Goal: Task Accomplishment & Management: Use online tool/utility

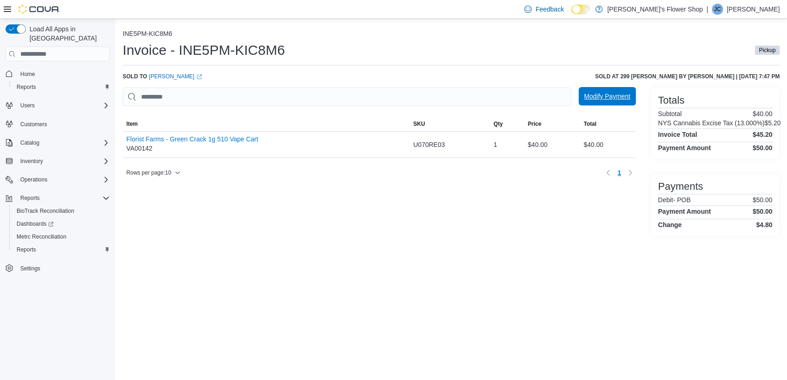
click at [619, 104] on span "Modify Payment" at bounding box center [607, 96] width 46 height 18
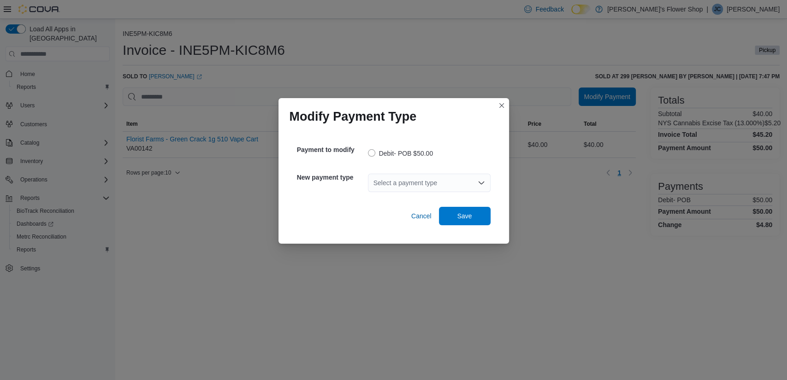
click at [417, 186] on div "Select a payment type" at bounding box center [429, 183] width 123 height 18
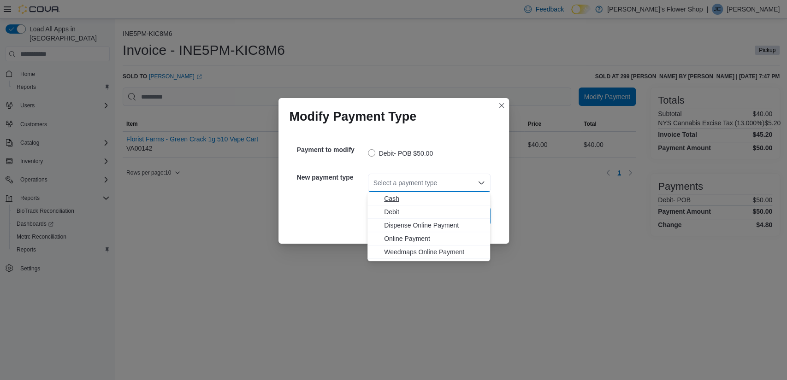
click at [411, 198] on span "Cash" at bounding box center [434, 198] width 101 height 9
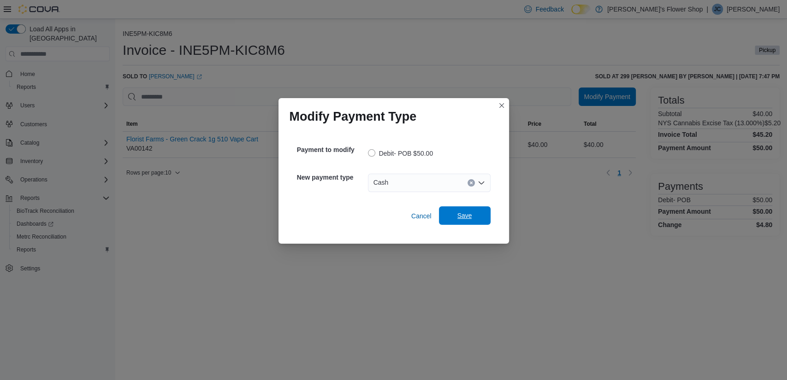
click at [478, 219] on span "Save" at bounding box center [465, 216] width 41 height 18
